Goal: Find specific page/section

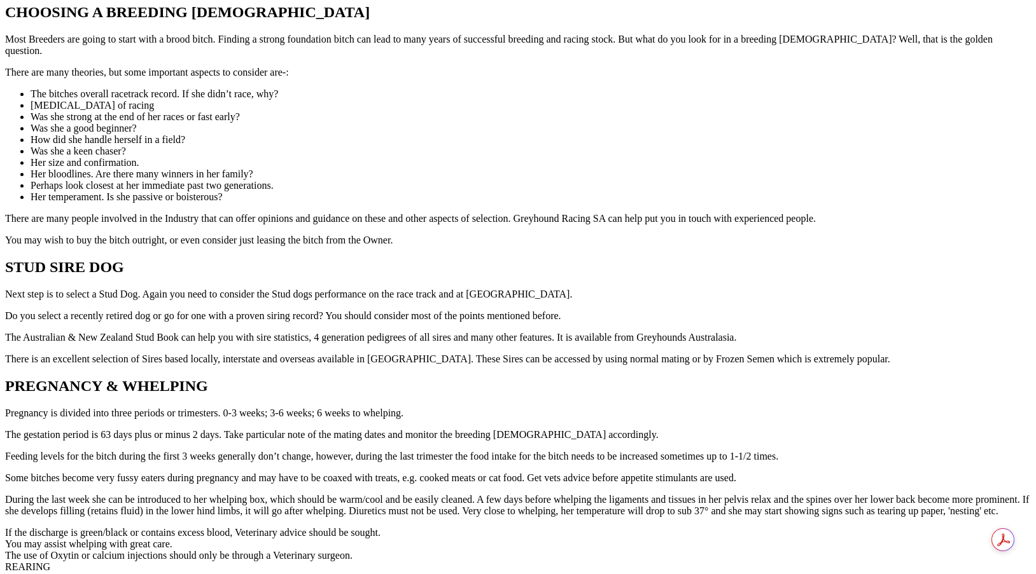
scroll to position [1336, 0]
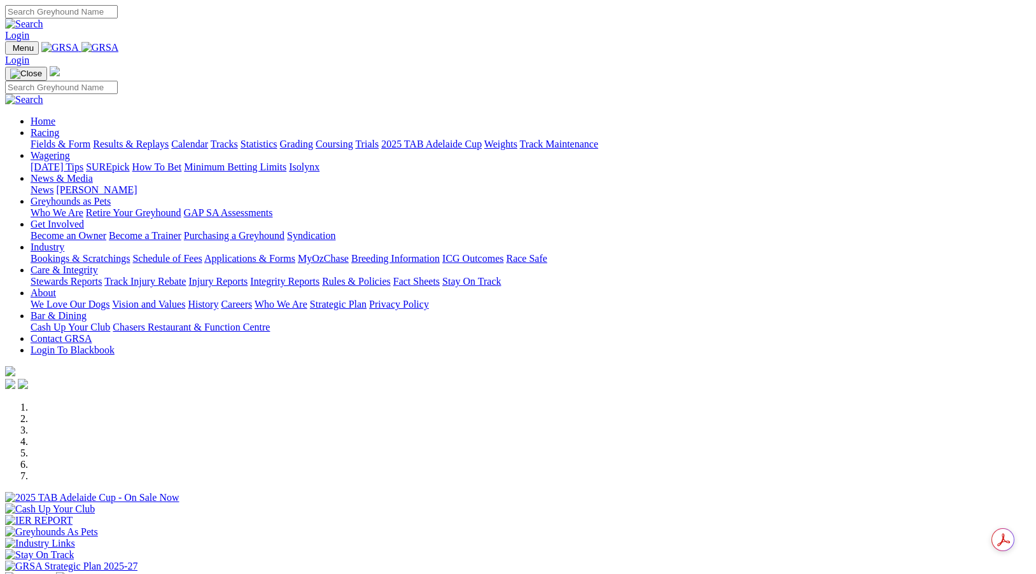
click at [319, 276] on link "Integrity Reports" at bounding box center [284, 281] width 69 height 11
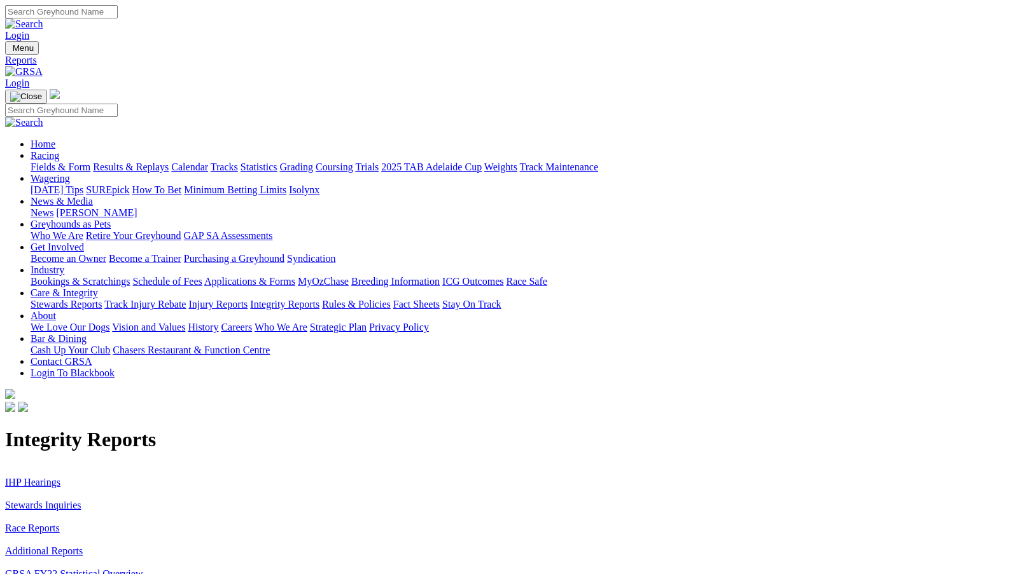
click at [83, 546] on link "Additional Reports" at bounding box center [44, 551] width 78 height 11
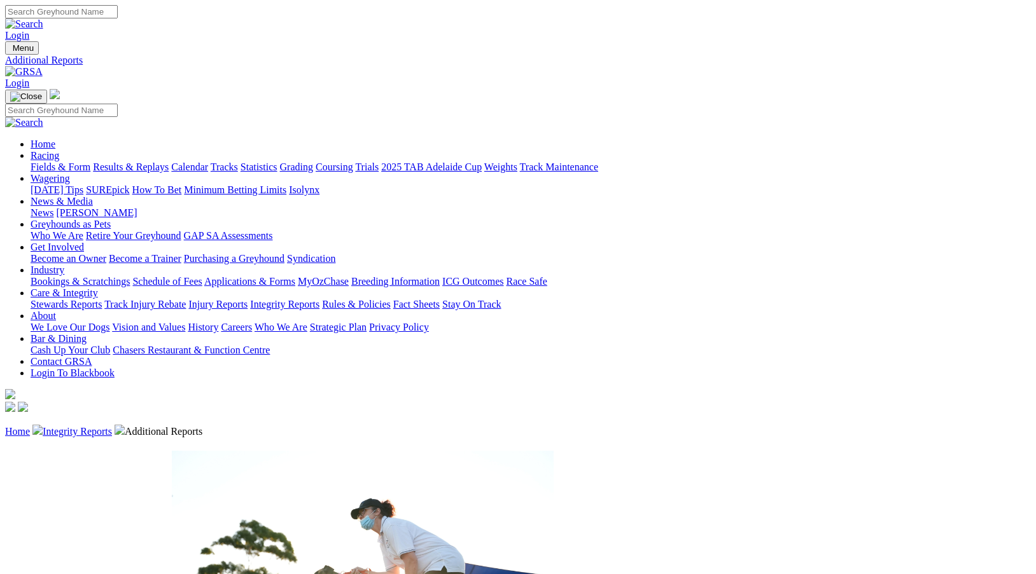
click at [391, 299] on link "Rules & Policies" at bounding box center [356, 304] width 69 height 11
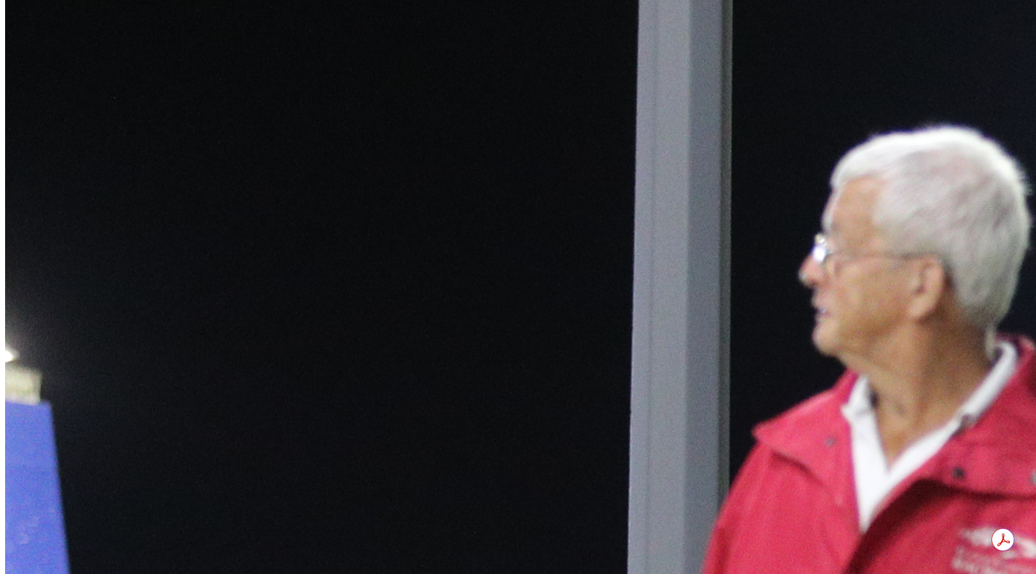
scroll to position [636, 0]
